Goal: Transaction & Acquisition: Book appointment/travel/reservation

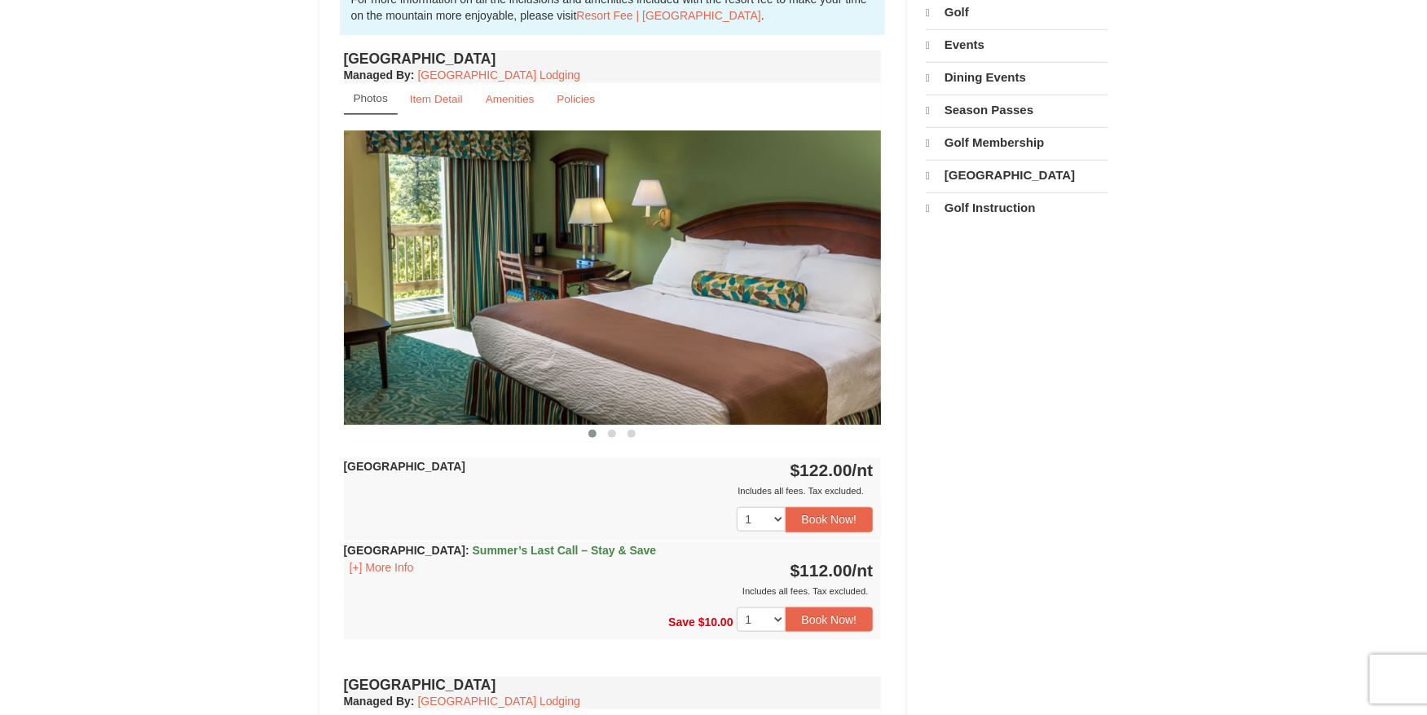
scroll to position [553, 0]
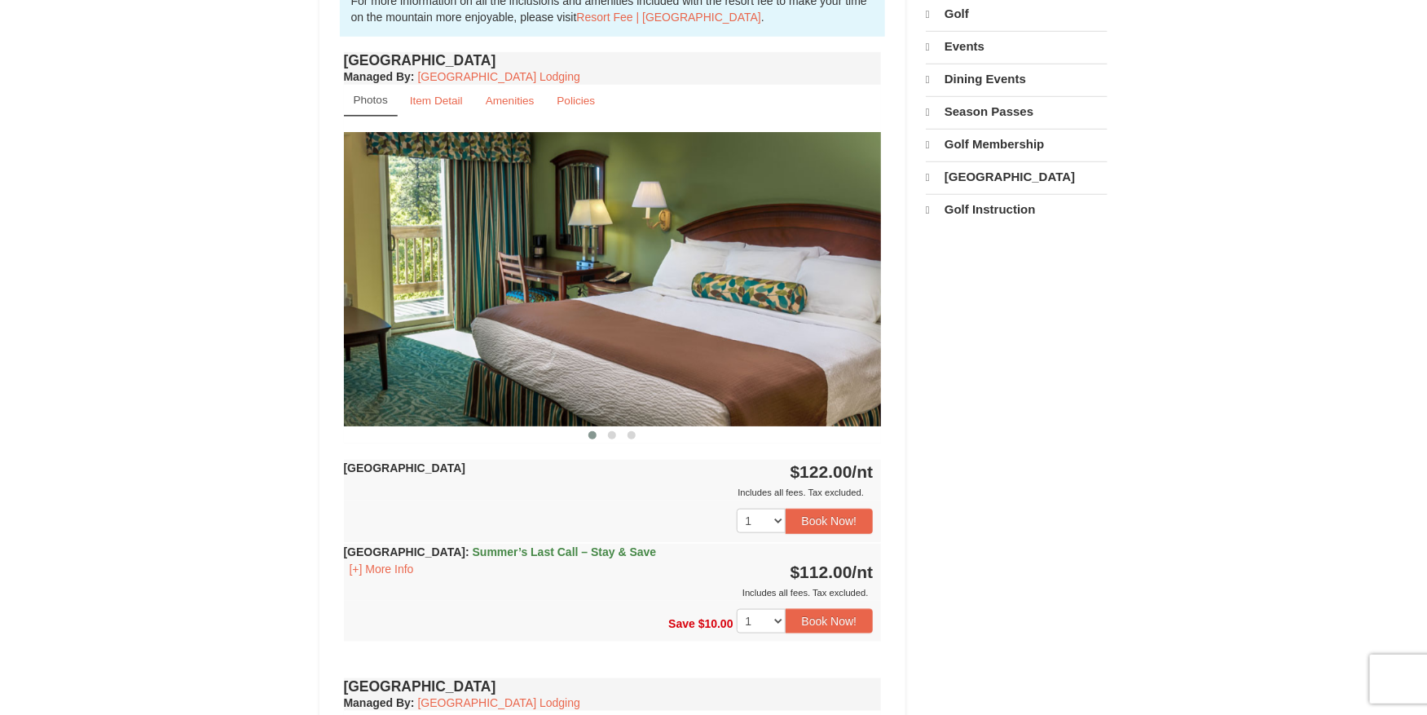
click at [1325, 429] on div "× [GEOGRAPHIC_DATA] Hotels Book from $112! [STREET_ADDRESS], VA Availability Am…" at bounding box center [713, 576] width 1427 height 2142
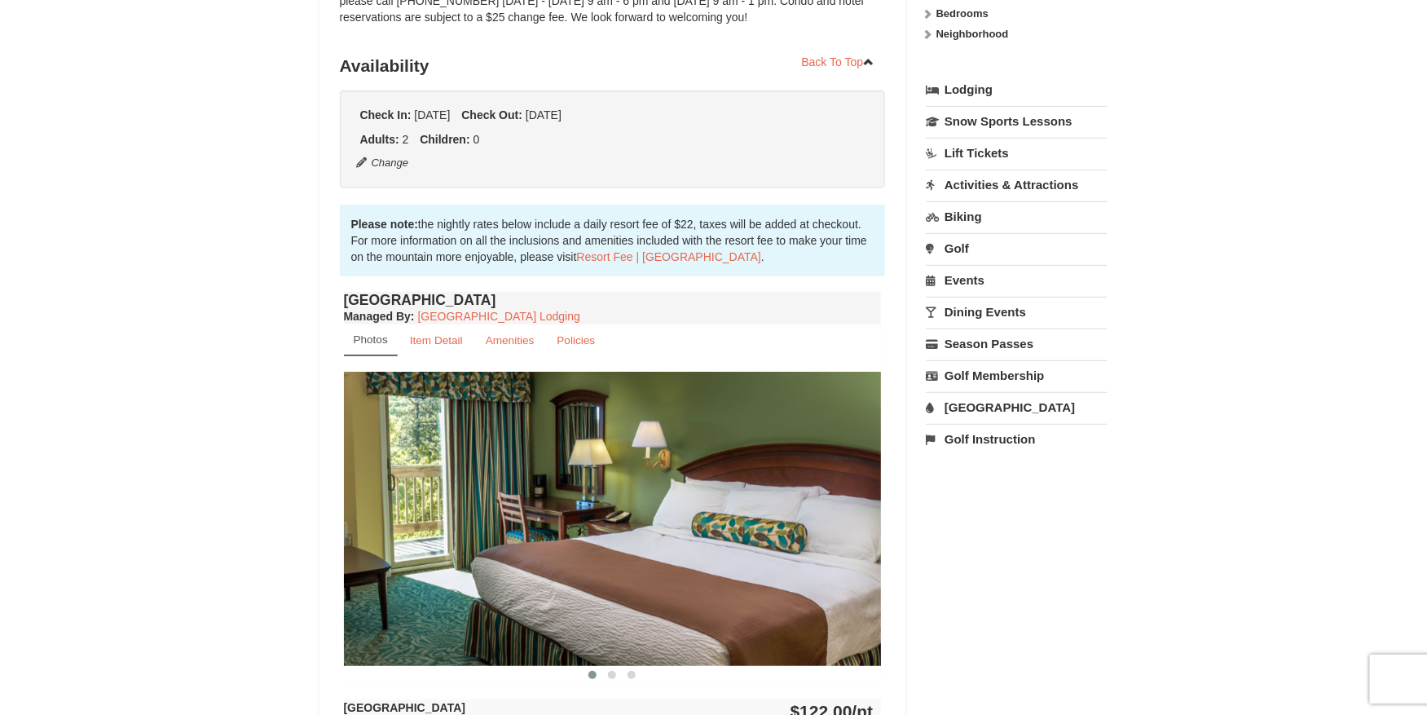
scroll to position [309, 0]
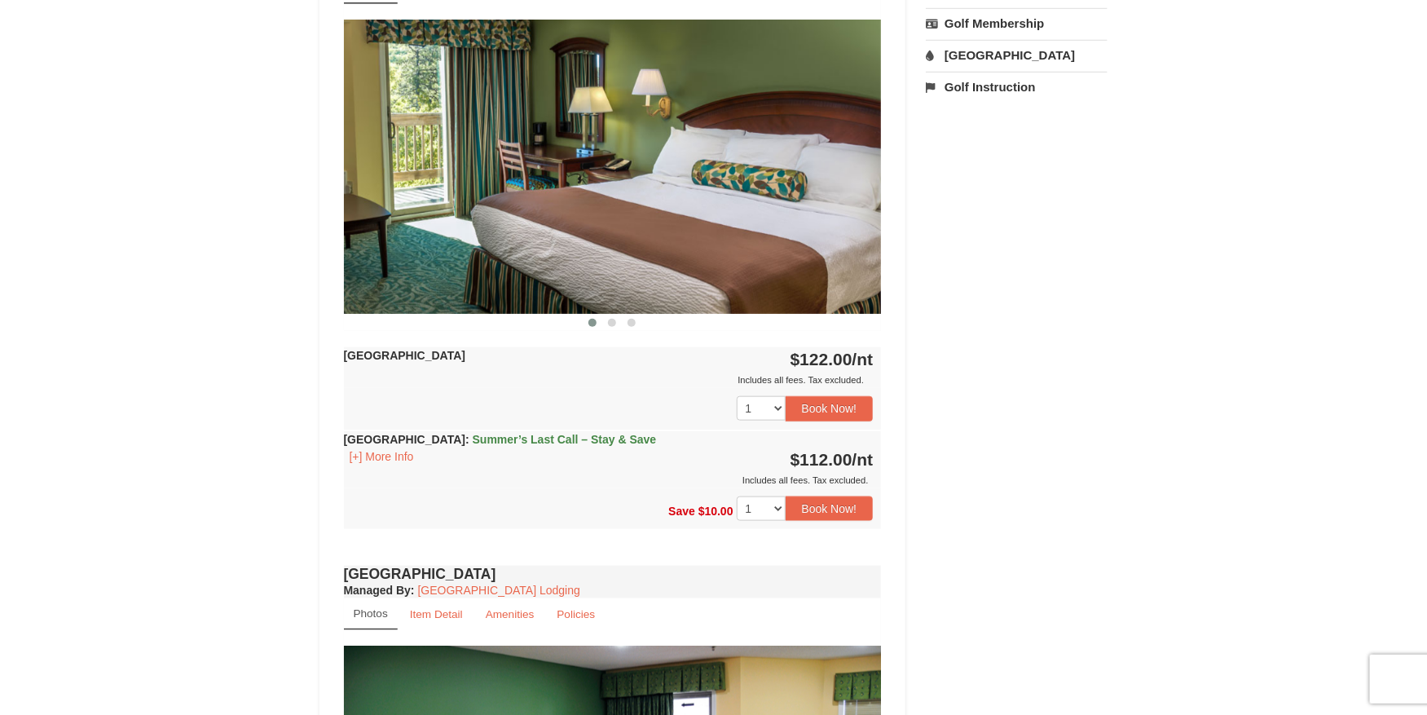
scroll to position [669, 0]
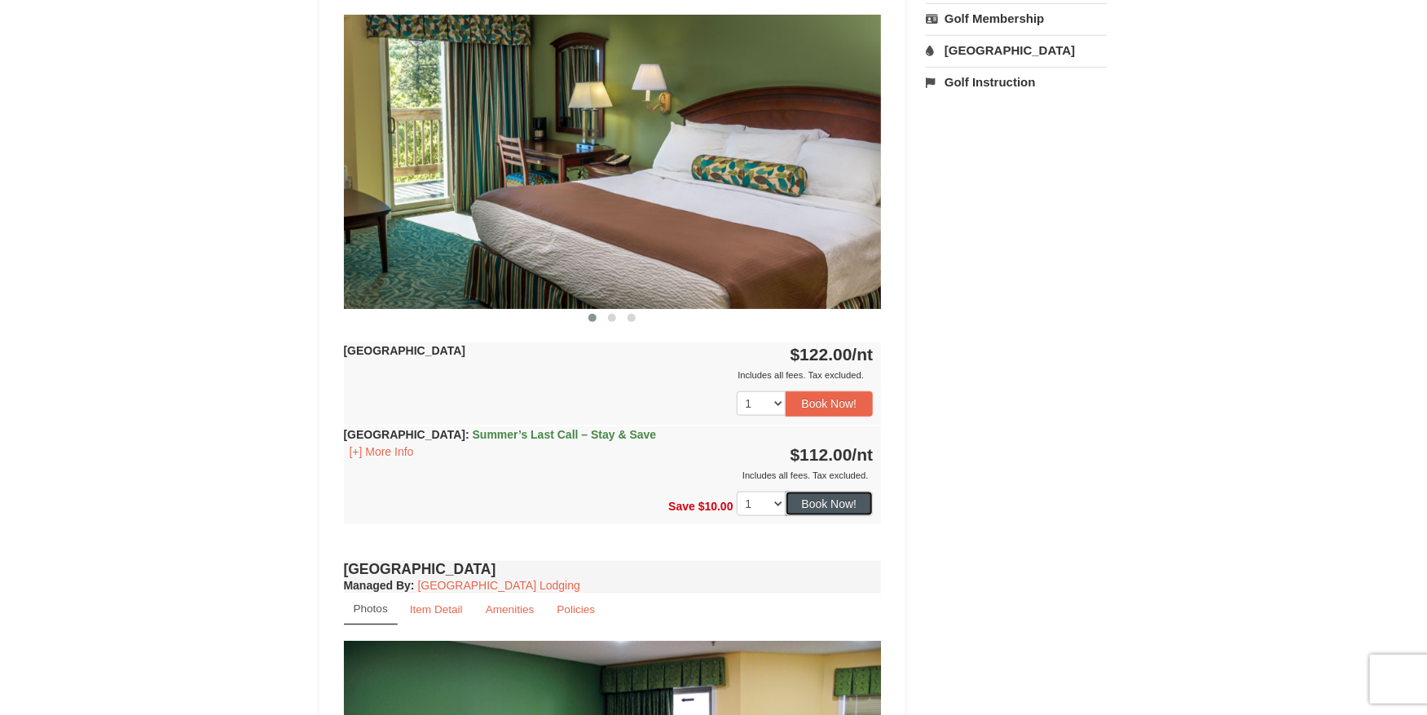
click at [831, 505] on button "Book Now!" at bounding box center [830, 503] width 88 height 24
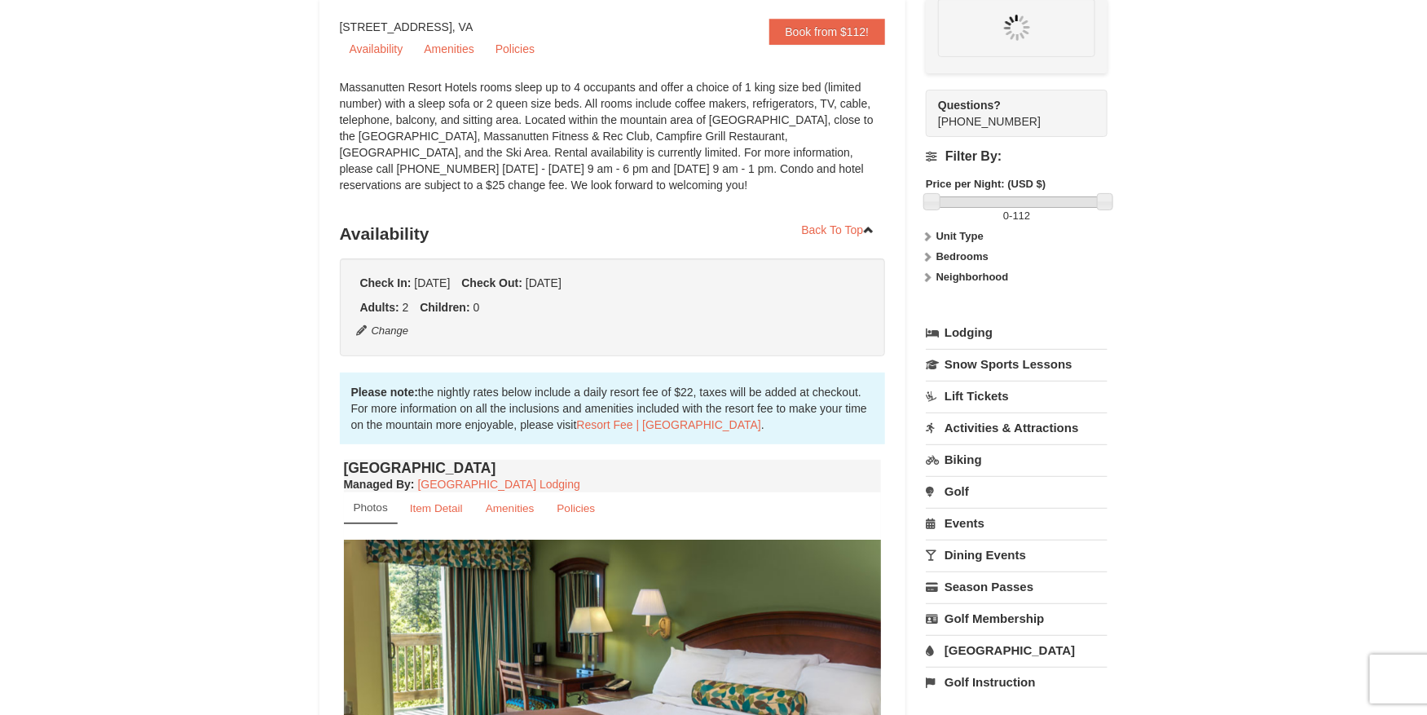
scroll to position [143, 0]
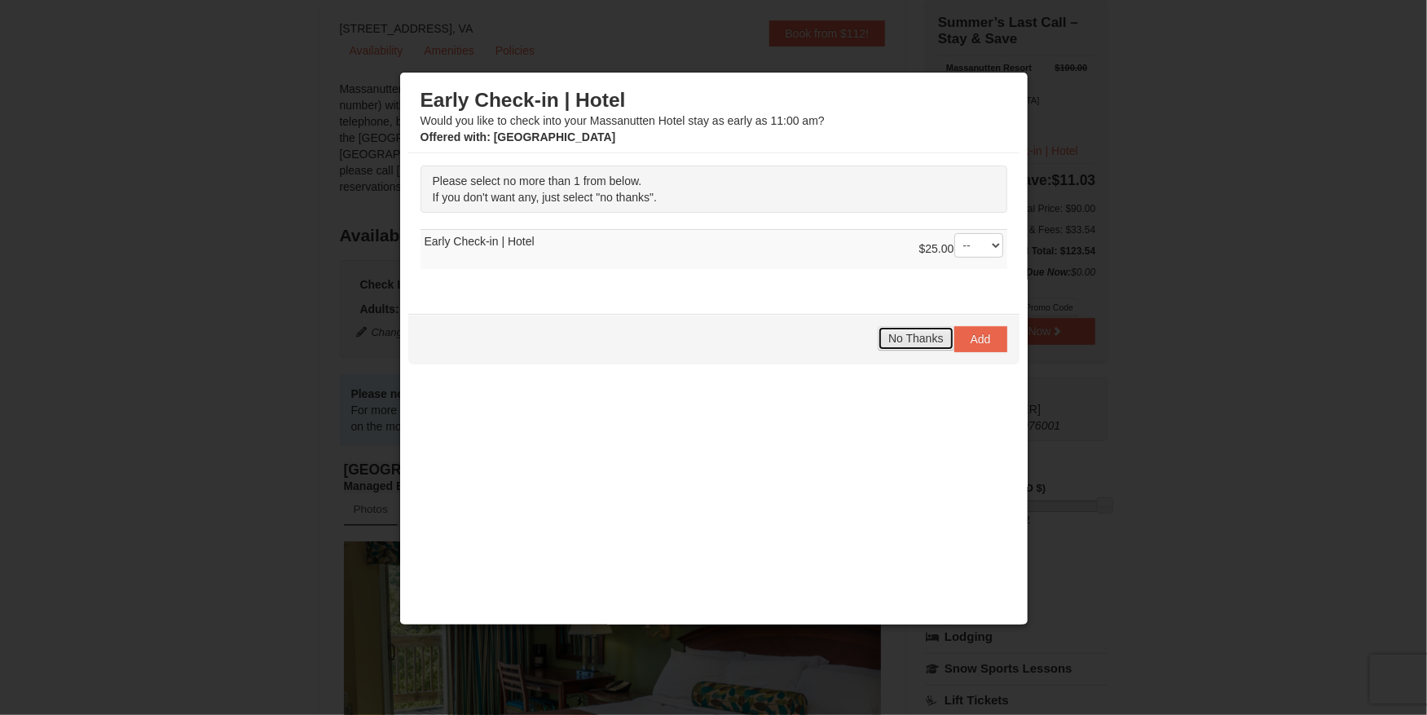
click at [923, 332] on span "No Thanks" at bounding box center [915, 338] width 55 height 13
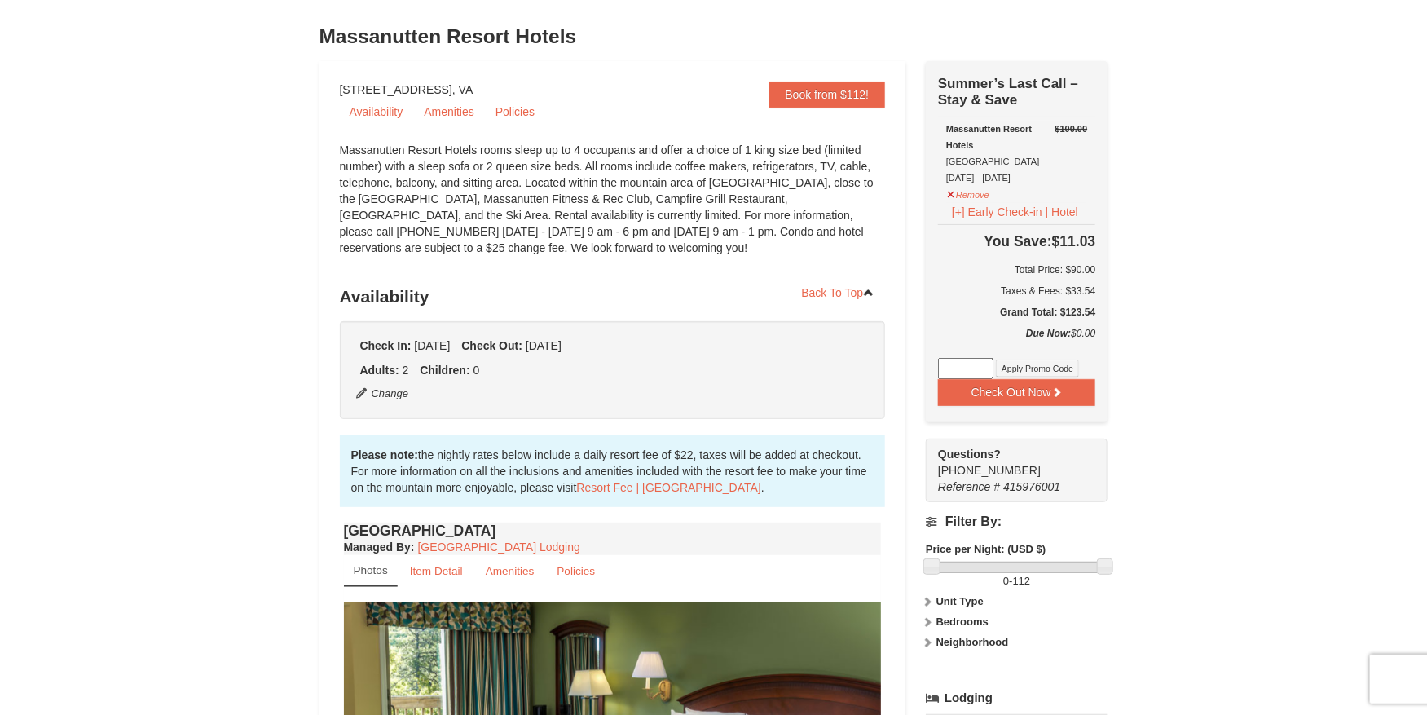
scroll to position [80, 0]
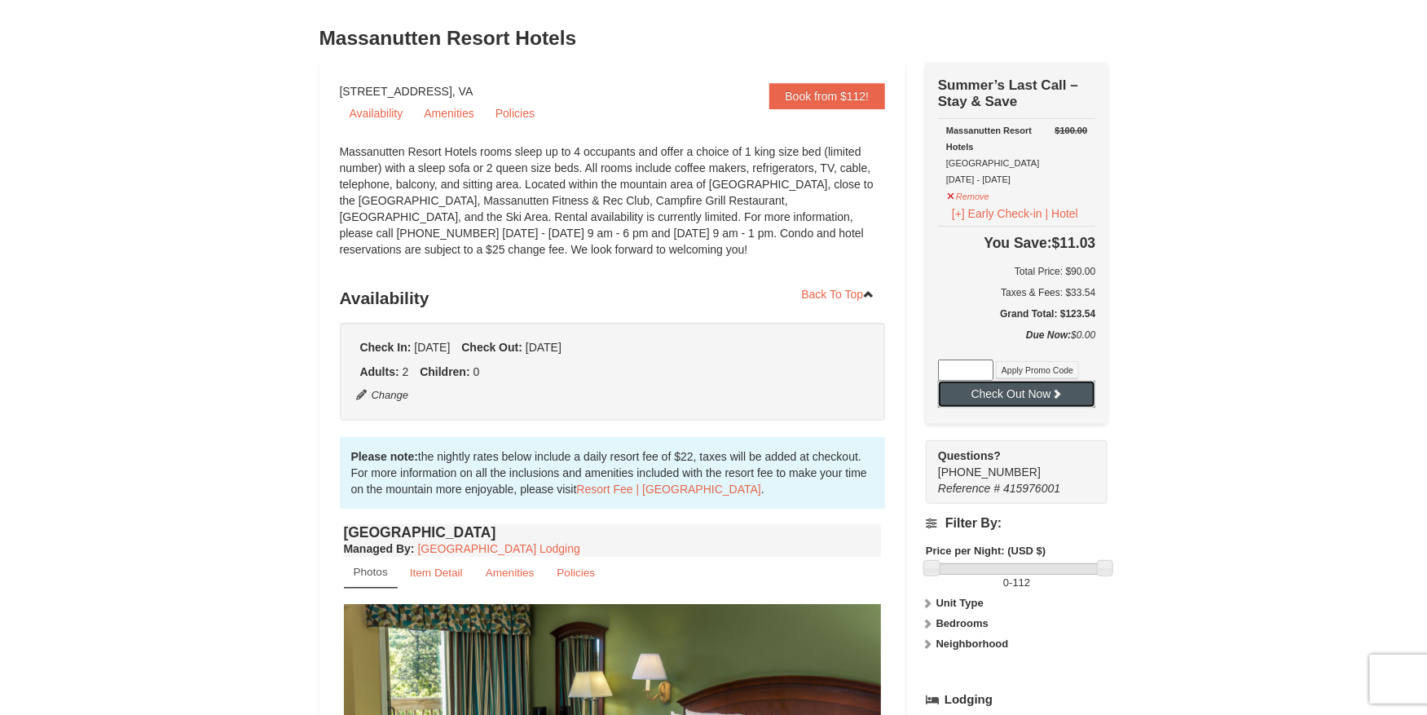
click at [974, 402] on button "Check Out Now" at bounding box center [1016, 394] width 157 height 26
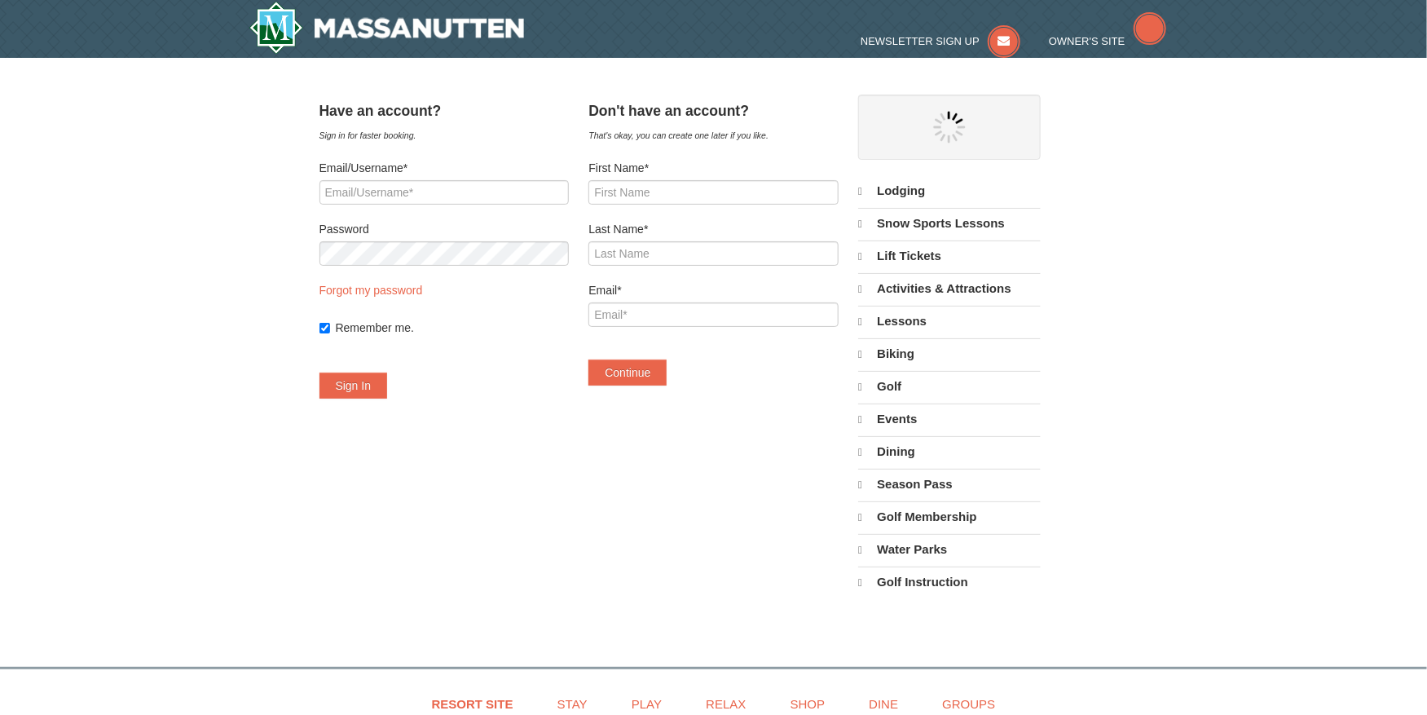
select select "9"
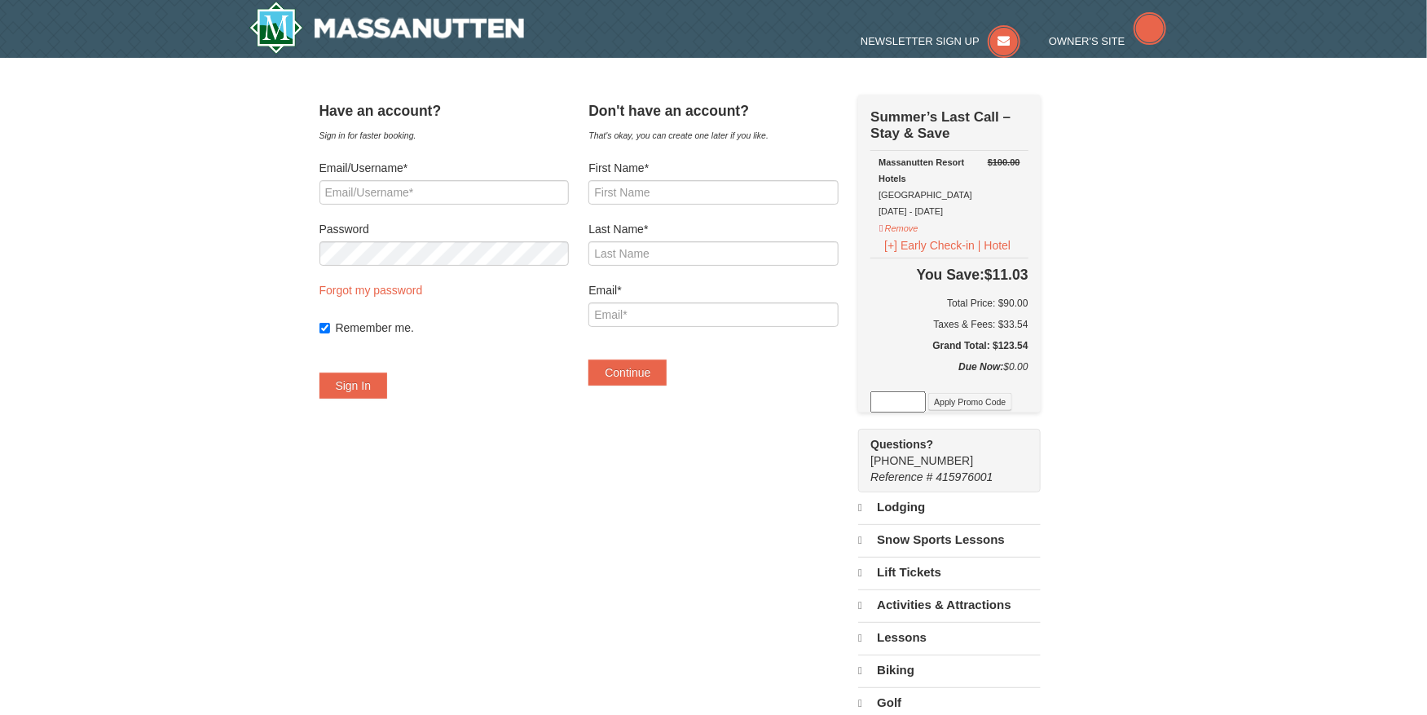
select select "9"
click at [696, 198] on input "First Name*" at bounding box center [712, 192] width 249 height 24
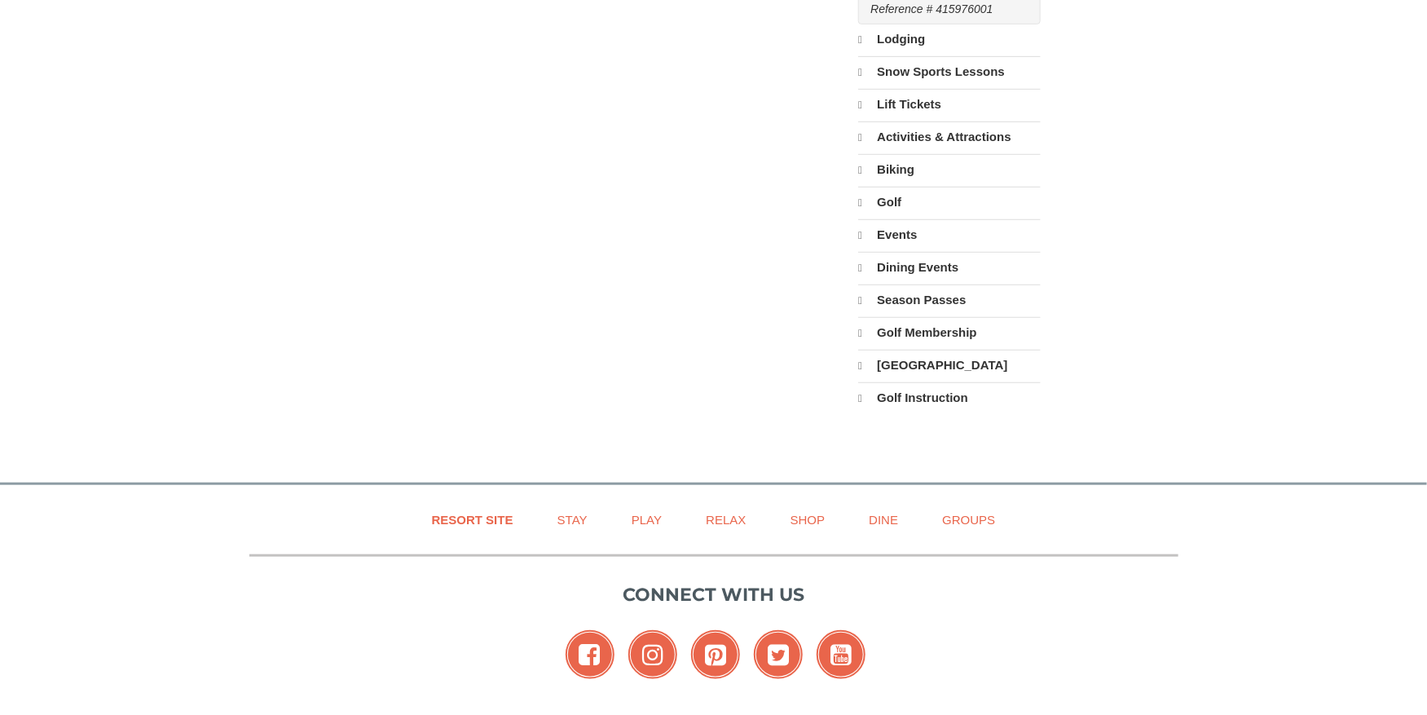
scroll to position [616, 0]
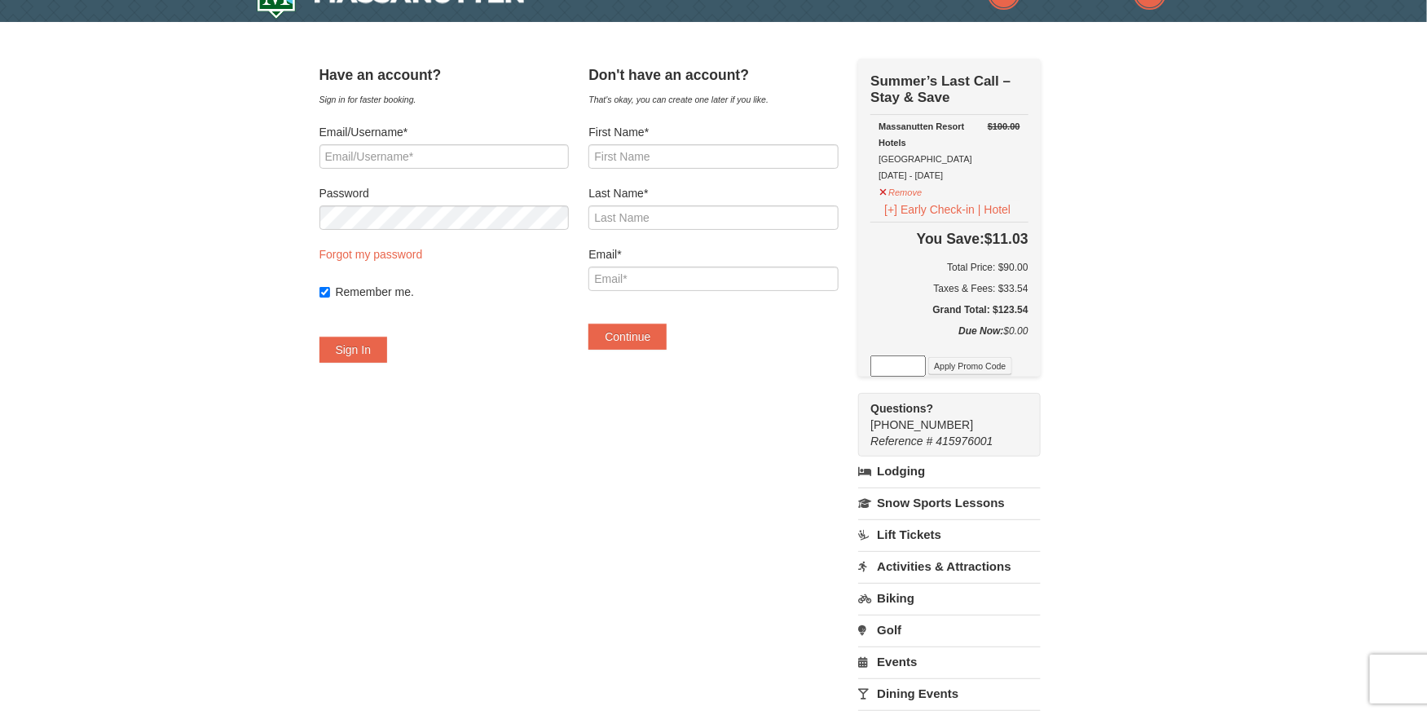
scroll to position [31, 0]
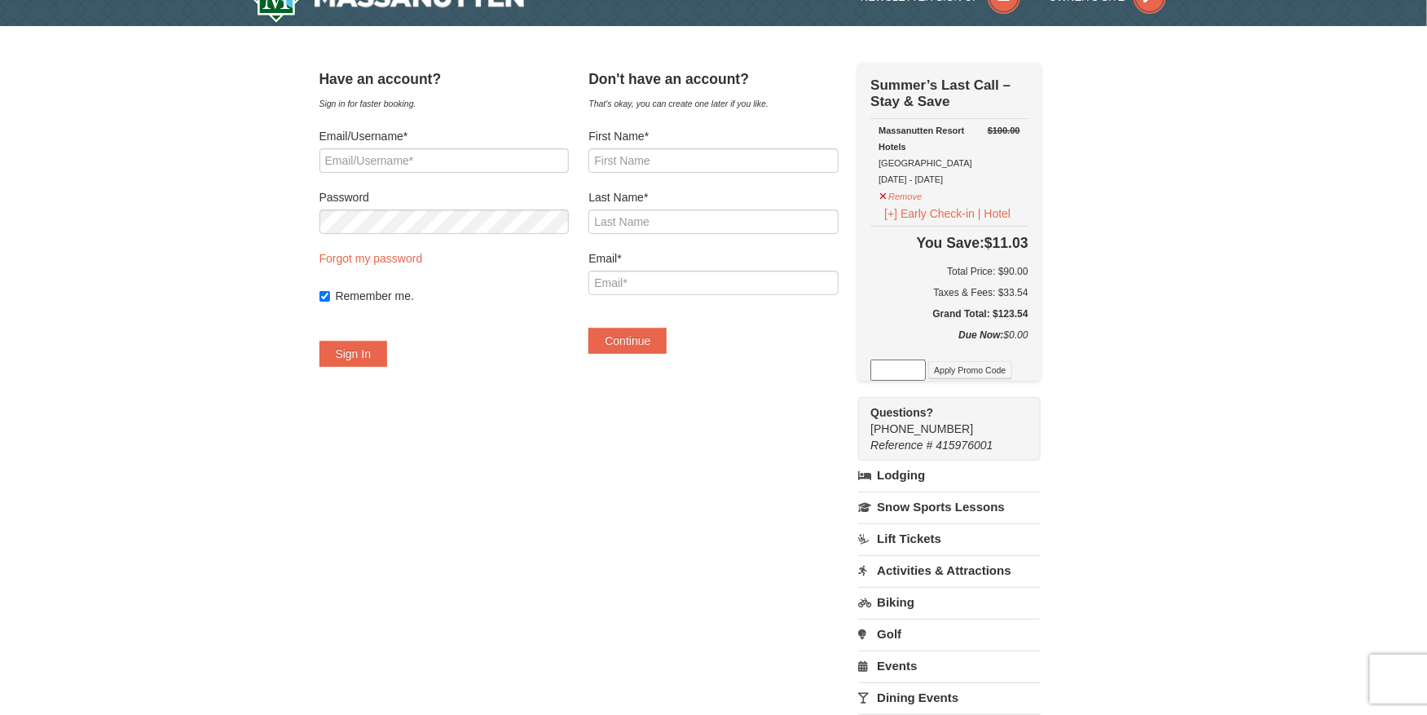
click at [1028, 303] on td "You Save: $11.03 Total Price: $90.00 Taxes & Fees: $33.54 Grand Total: $123.54" at bounding box center [948, 277] width 157 height 101
copy h5 "123.54"
click at [1028, 264] on h6 "Total Price: $90.00" at bounding box center [948, 271] width 157 height 16
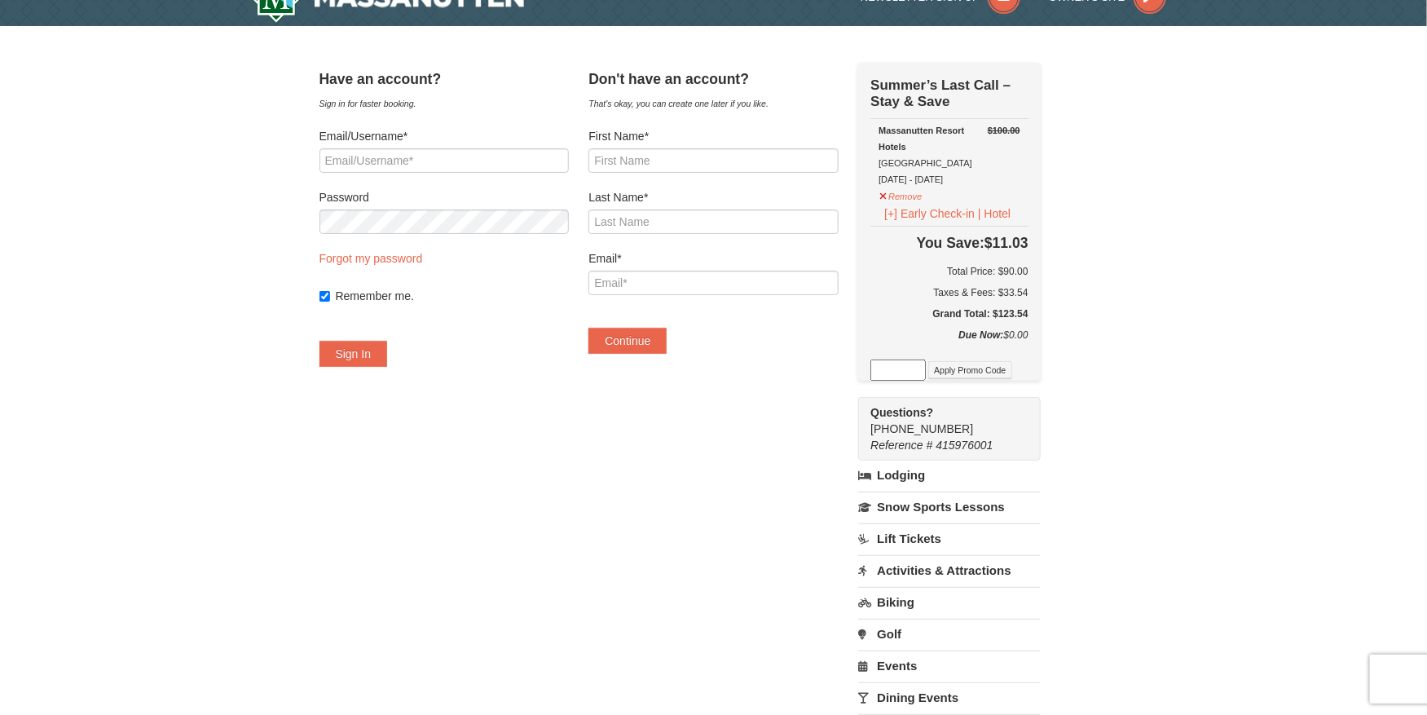
copy h6 "90.00"
click at [1211, 412] on div "× Have an account? Sign in for faster booking. Email/Username* Password Forgot …" at bounding box center [713, 459] width 1427 height 866
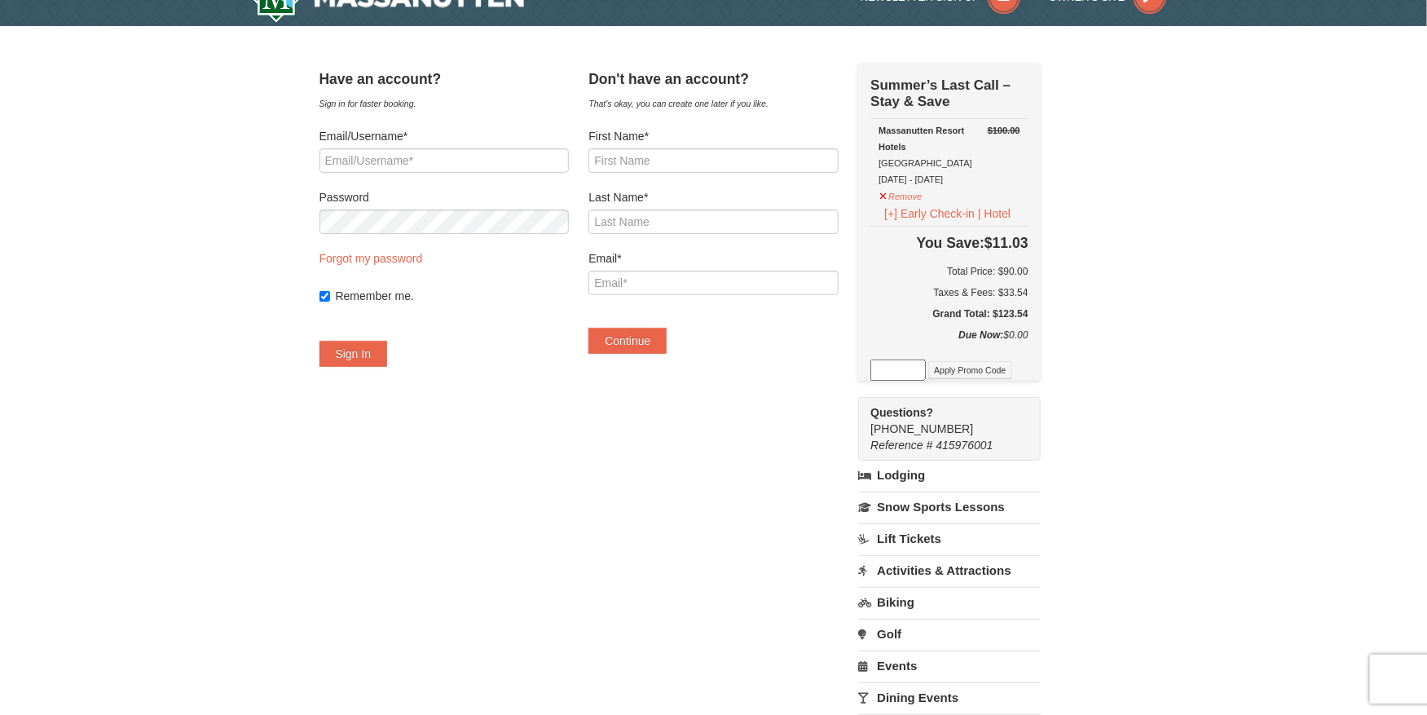
click at [1211, 412] on div "× Have an account? Sign in for faster booking. Email/Username* Password Forgot …" at bounding box center [713, 459] width 1427 height 866
click at [1274, 436] on div "× Have an account? Sign in for faster booking. Email/Username* Password Forgot …" at bounding box center [713, 459] width 1427 height 866
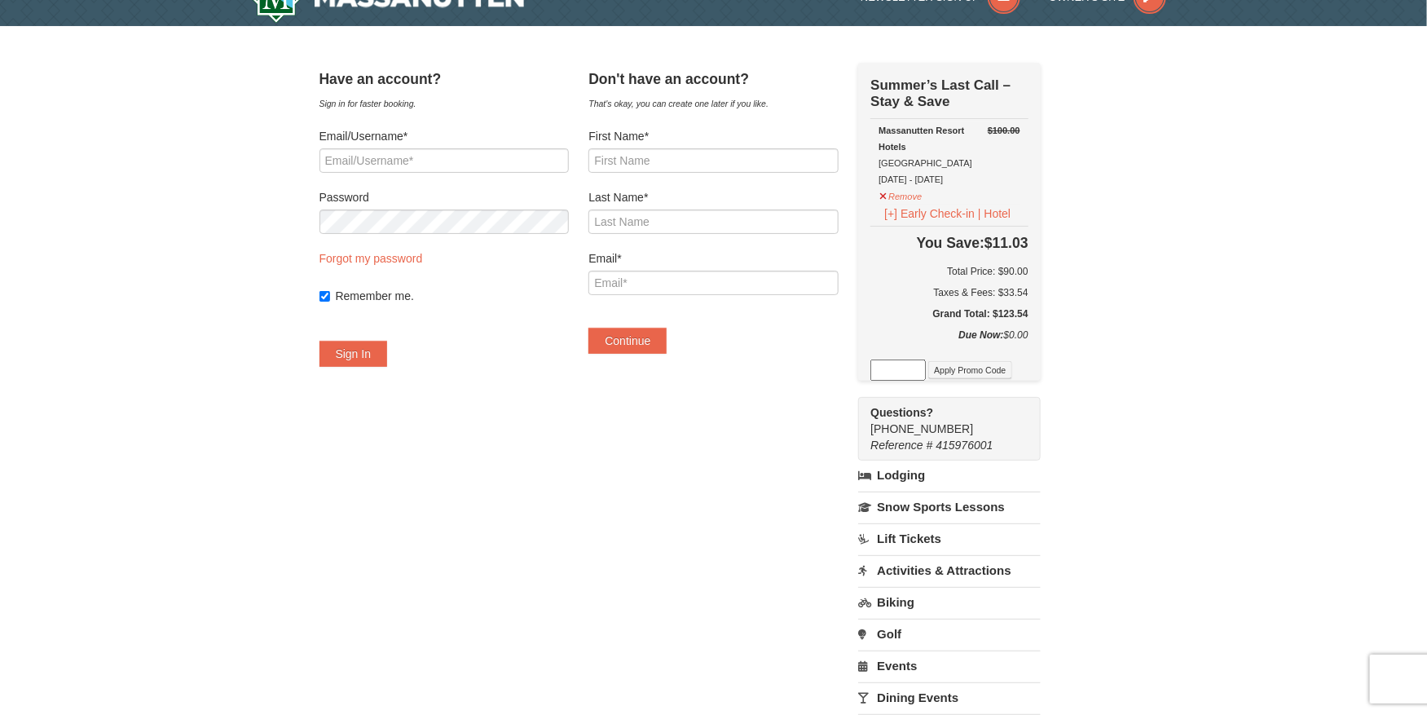
click at [1274, 436] on div "× Have an account? Sign in for faster booking. Email/Username* Password Forgot …" at bounding box center [713, 459] width 1427 height 866
click at [1170, 413] on div "× Have an account? Sign in for faster booking. Email/Username* Password Forgot …" at bounding box center [713, 459] width 1427 height 866
click at [1311, 431] on div "× Have an account? Sign in for faster booking. Email/Username* Password Forgot …" at bounding box center [713, 459] width 1427 height 866
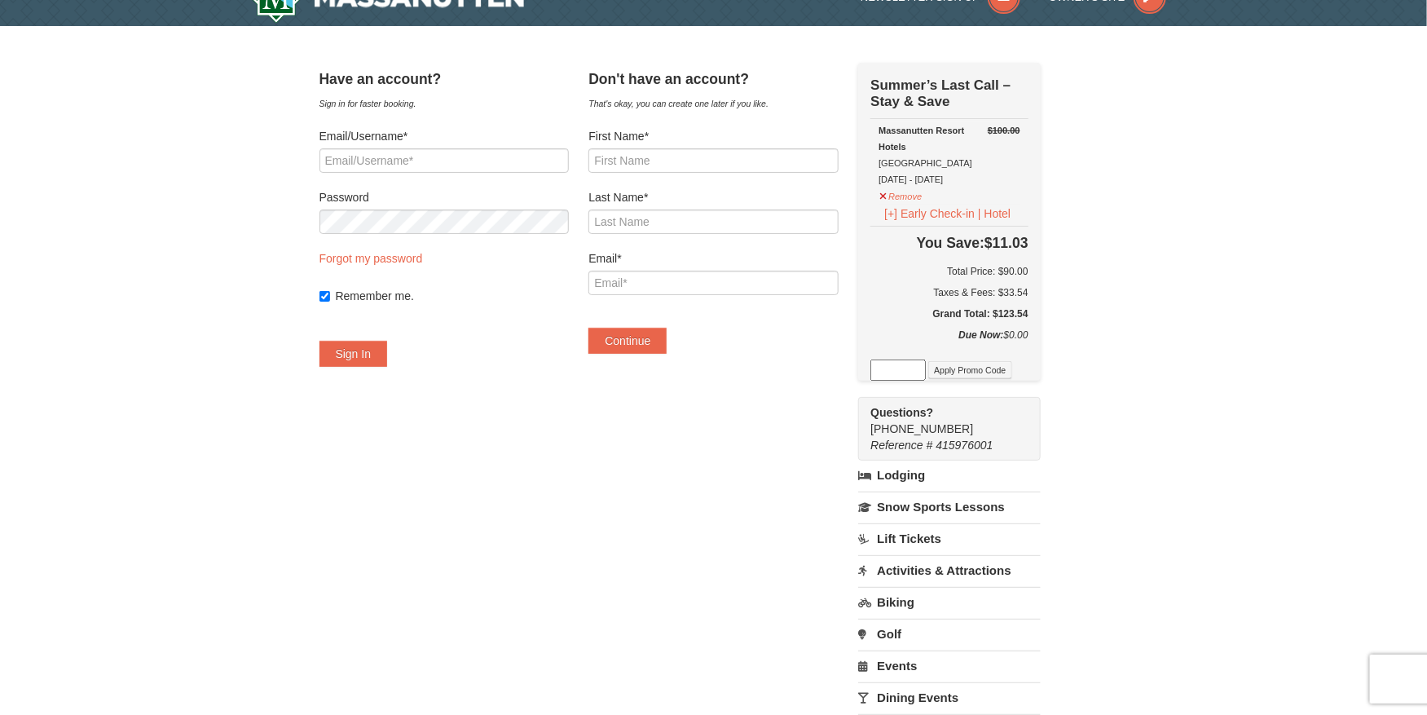
click at [1311, 431] on div "× Have an account? Sign in for faster booking. Email/Username* Password Forgot …" at bounding box center [713, 459] width 1427 height 866
click at [1263, 364] on div "× Have an account? Sign in for faster booking. Email/Username* Password Forgot …" at bounding box center [713, 459] width 1427 height 866
